Goal: Check status: Check status

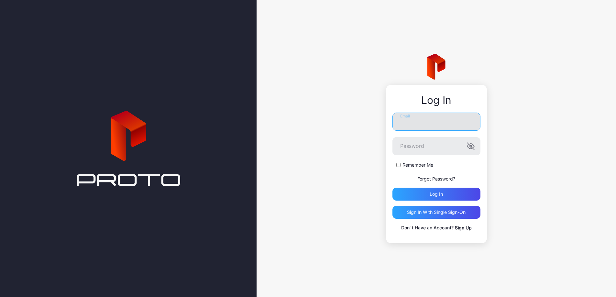
click at [428, 121] on input "Email" at bounding box center [437, 122] width 88 height 18
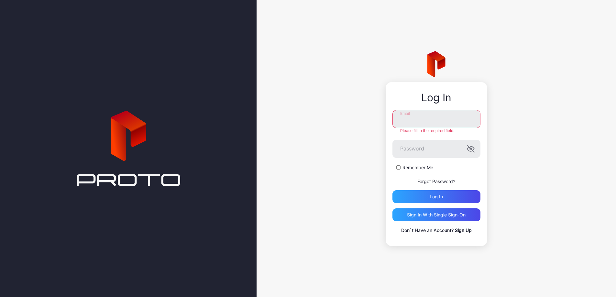
type input "**********"
click at [424, 167] on label "Remember Me" at bounding box center [418, 167] width 31 height 6
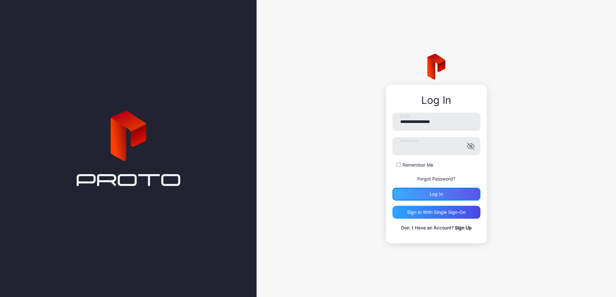
click at [456, 195] on div "Log in" at bounding box center [437, 194] width 88 height 13
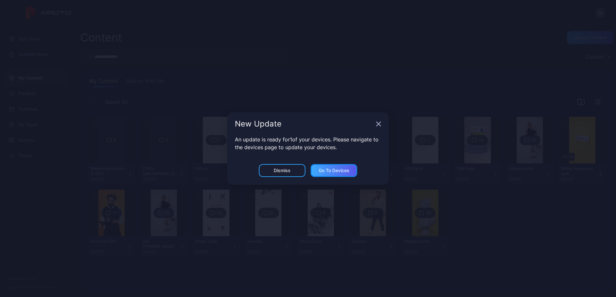
click at [322, 171] on div "Go to devices" at bounding box center [334, 170] width 31 height 5
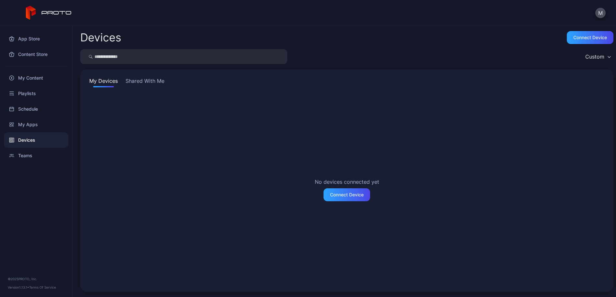
click at [141, 81] on button "Shared With Me" at bounding box center [144, 82] width 41 height 10
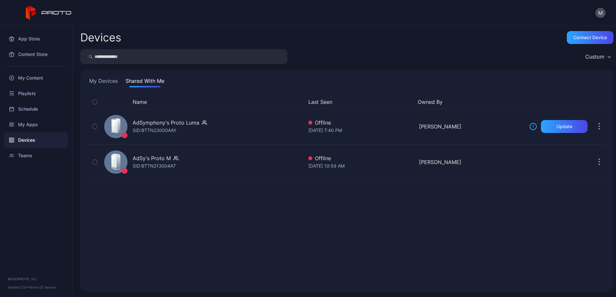
click at [33, 140] on div "Devices" at bounding box center [36, 140] width 64 height 16
click at [116, 79] on button "My Devices" at bounding box center [103, 82] width 31 height 10
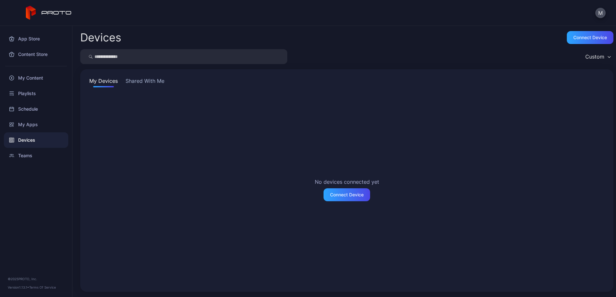
click at [145, 80] on button "Shared With Me" at bounding box center [144, 82] width 41 height 10
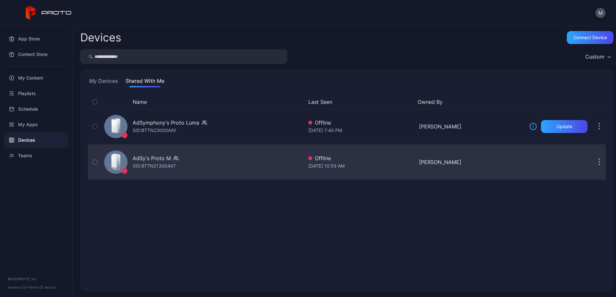
click at [182, 158] on div "AdSy's Proto M SID: BTTN213004A7" at bounding box center [203, 162] width 202 height 32
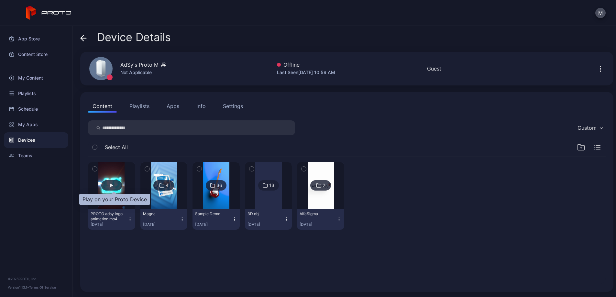
click at [119, 183] on div "button" at bounding box center [111, 185] width 21 height 10
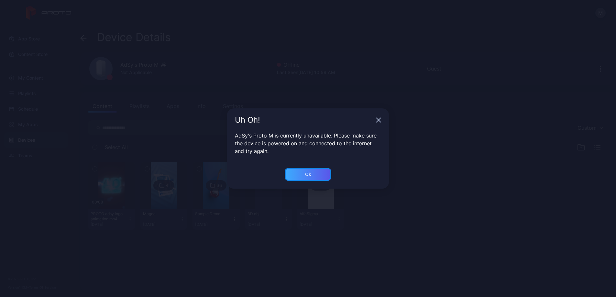
click at [303, 174] on div "Ok" at bounding box center [308, 174] width 47 height 13
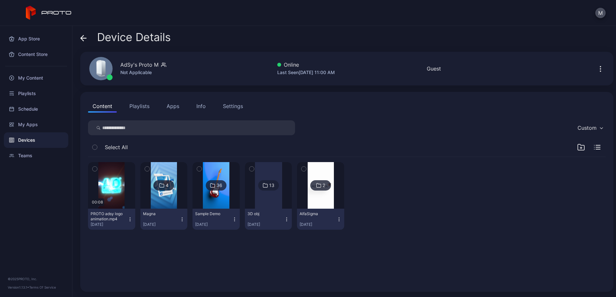
click at [83, 36] on icon at bounding box center [82, 38] width 3 height 6
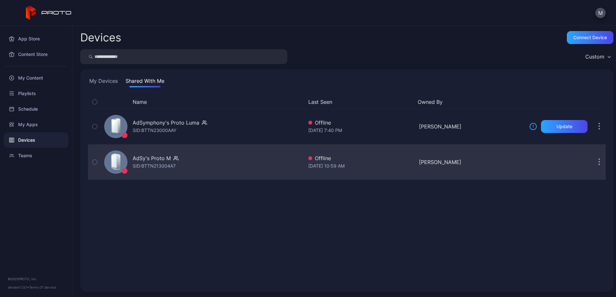
click at [151, 161] on div "AdSy's Proto M" at bounding box center [152, 158] width 38 height 8
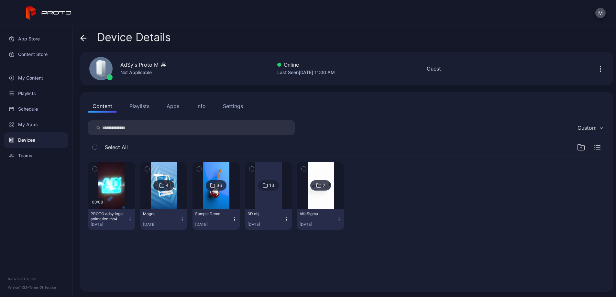
click at [34, 136] on div "Devices" at bounding box center [36, 140] width 64 height 16
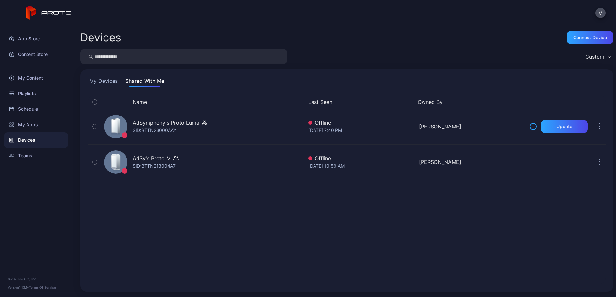
click at [105, 81] on button "My Devices" at bounding box center [103, 82] width 31 height 10
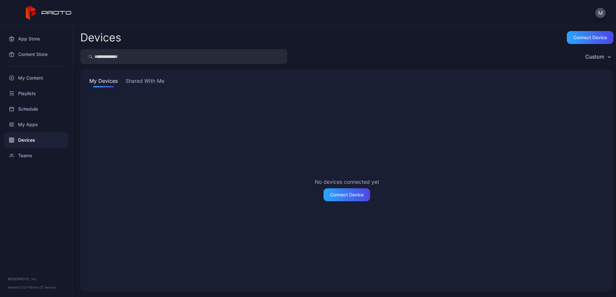
click at [150, 81] on button "Shared With Me" at bounding box center [144, 82] width 41 height 10
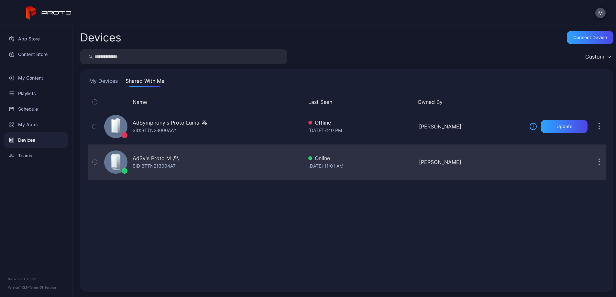
click at [170, 160] on div "AdSy's Proto M" at bounding box center [152, 158] width 38 height 8
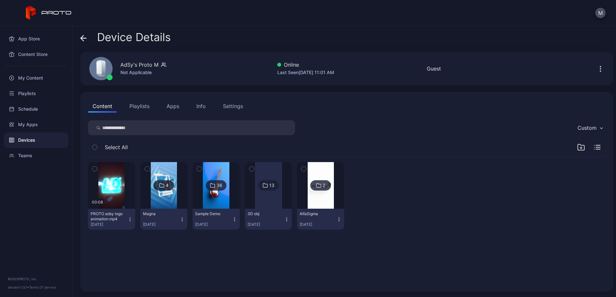
click at [85, 37] on icon at bounding box center [83, 38] width 6 height 6
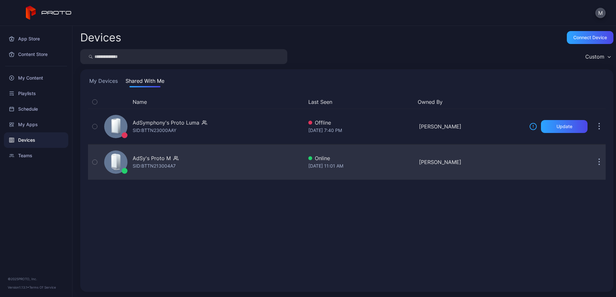
click at [186, 161] on div "AdSy's Proto M SID: BTTN213004A7" at bounding box center [203, 162] width 202 height 32
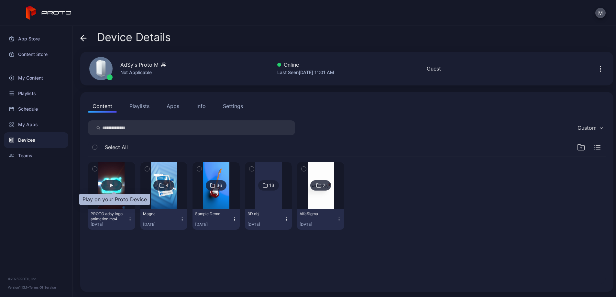
click at [117, 184] on div "button" at bounding box center [111, 185] width 21 height 10
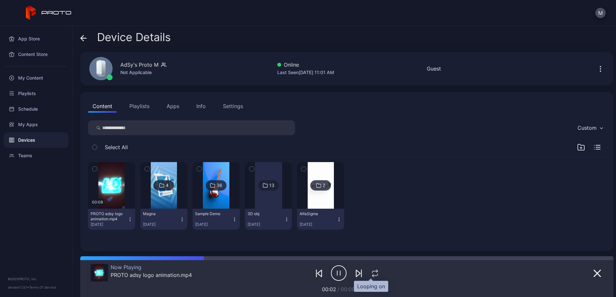
click at [371, 272] on icon "button" at bounding box center [375, 274] width 8 height 8
click at [371, 272] on icon "button" at bounding box center [375, 274] width 11 height 8
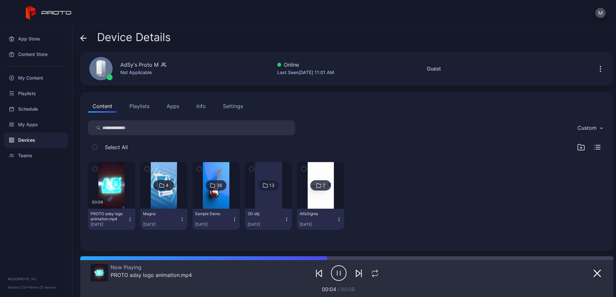
click at [154, 183] on div at bounding box center [163, 185] width 47 height 47
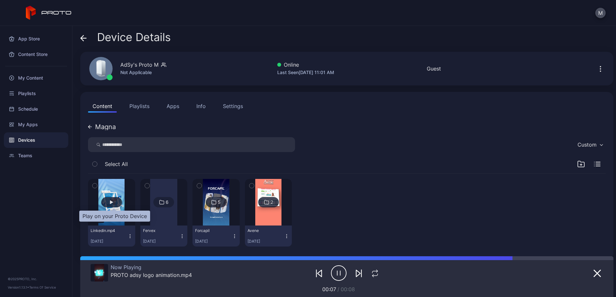
click at [112, 204] on div "button" at bounding box center [111, 202] width 21 height 10
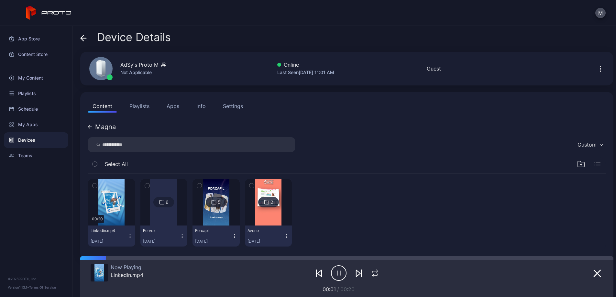
click at [403, 222] on div "00:20 Linkedin.mp4 Aug 27, 2025 6 Fervex Aug 27, 2025 5 Forcapil Aug 27, 2025 2…" at bounding box center [347, 213] width 518 height 78
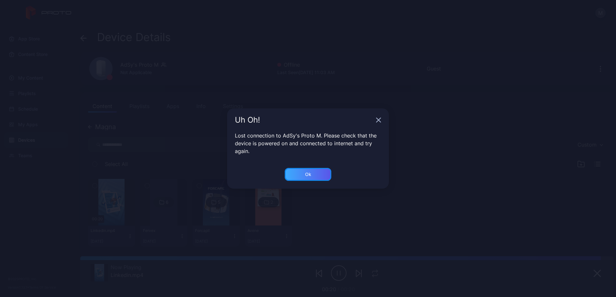
click at [315, 172] on div "Ok" at bounding box center [308, 174] width 47 height 13
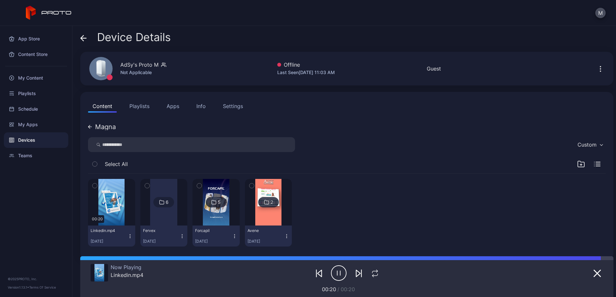
click at [86, 40] on div "Device Details" at bounding box center [125, 39] width 91 height 16
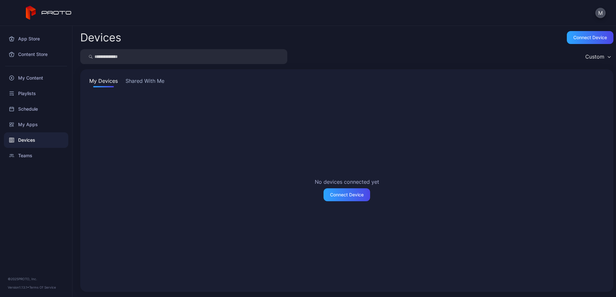
click at [161, 85] on button "Shared With Me" at bounding box center [144, 82] width 41 height 10
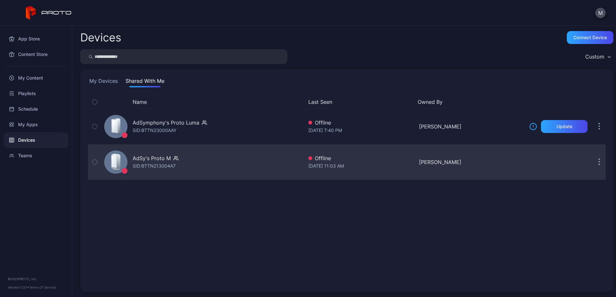
click at [164, 162] on div "SID: BTTN213004A7" at bounding box center [154, 166] width 43 height 8
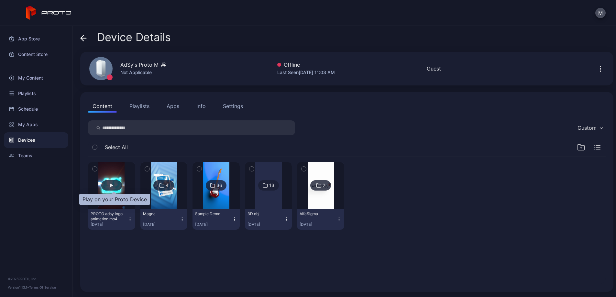
click at [116, 183] on div "button" at bounding box center [111, 185] width 21 height 10
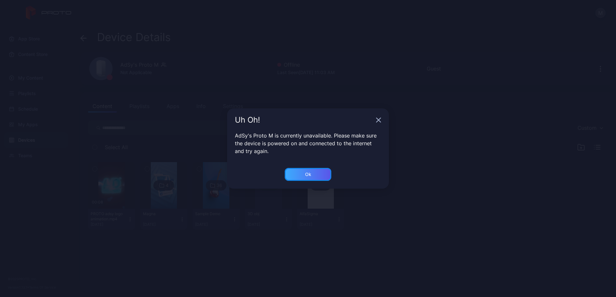
click at [308, 175] on div "Ok" at bounding box center [308, 174] width 6 height 5
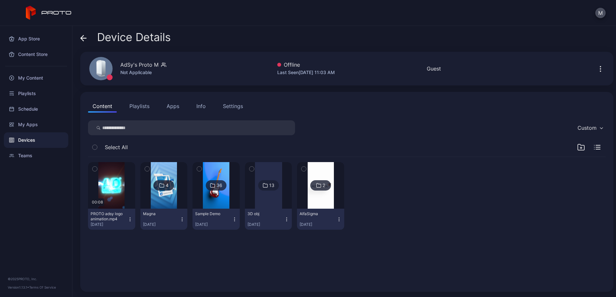
click at [85, 40] on icon at bounding box center [83, 38] width 6 height 6
